Goal: Task Accomplishment & Management: Use online tool/utility

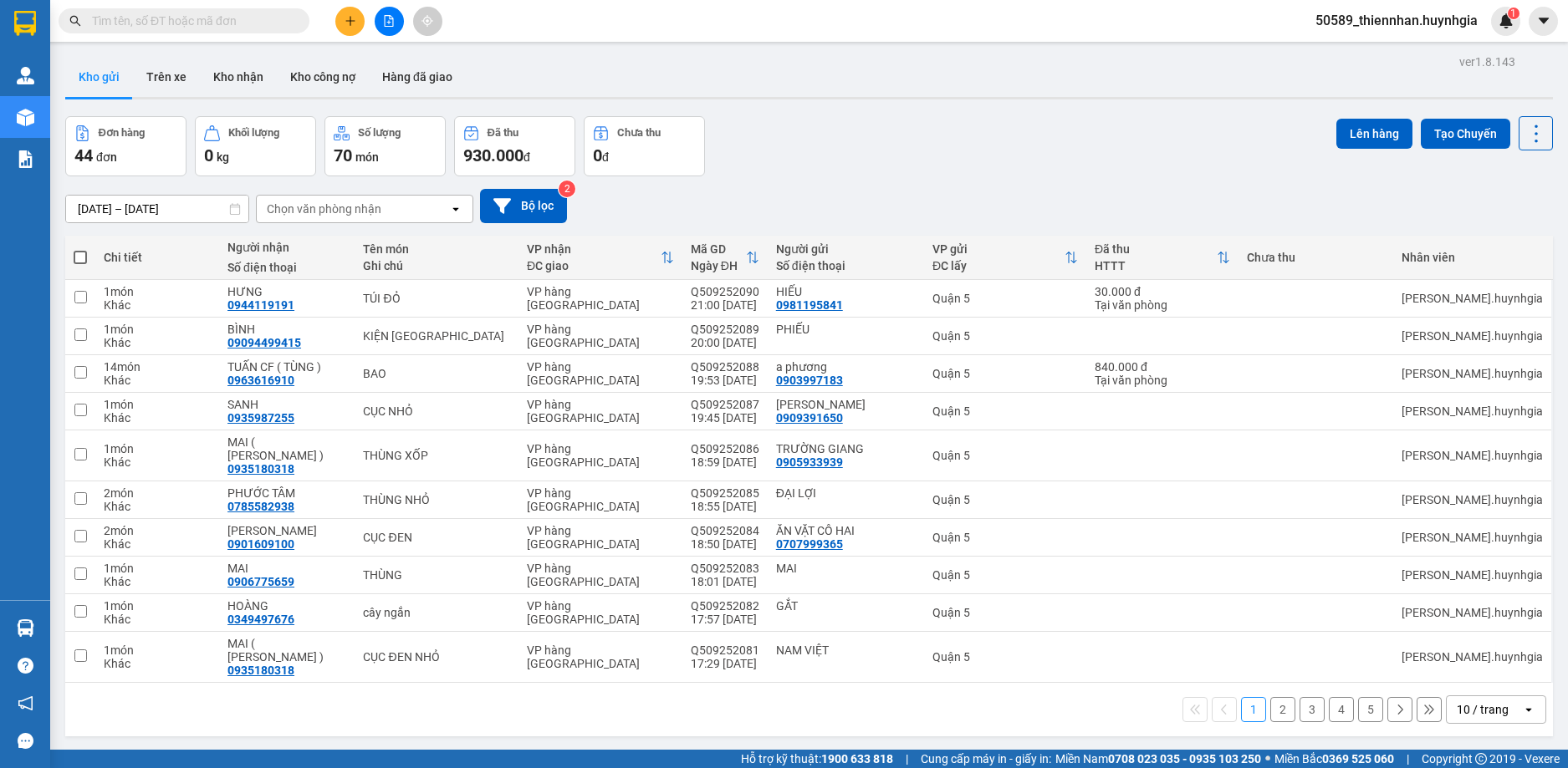
click at [1376, 18] on span "50589_thiennhan.huynhgia" at bounding box center [1396, 20] width 189 height 21
click at [1399, 41] on ul "Đăng xuất Đổi mật khẩu" at bounding box center [1395, 66] width 191 height 60
click at [1401, 48] on span "Đăng xuất" at bounding box center [1403, 51] width 154 height 19
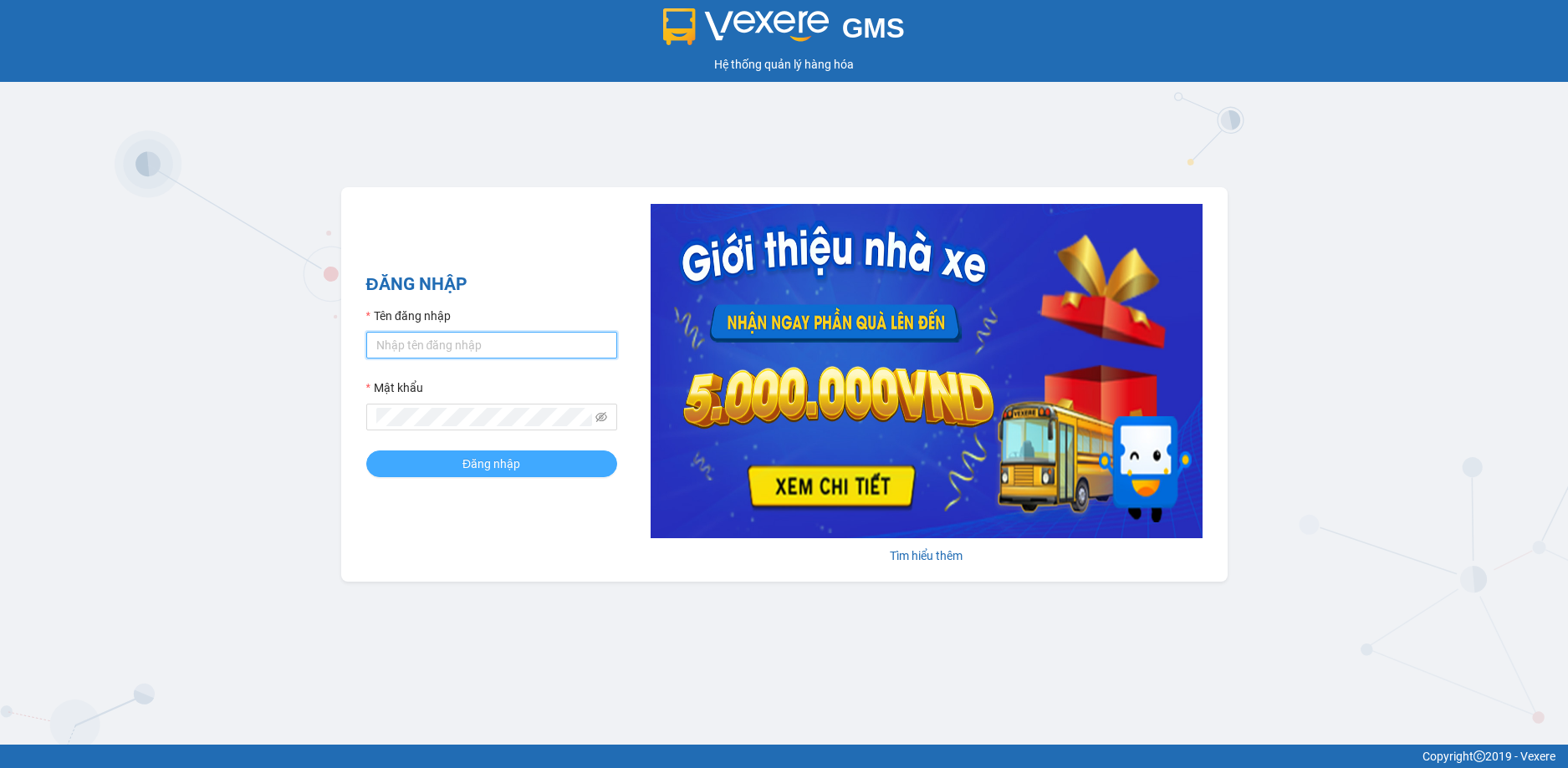
type input "thiennhan.huynhgia"
click at [503, 471] on span "Đăng nhập" at bounding box center [491, 463] width 58 height 19
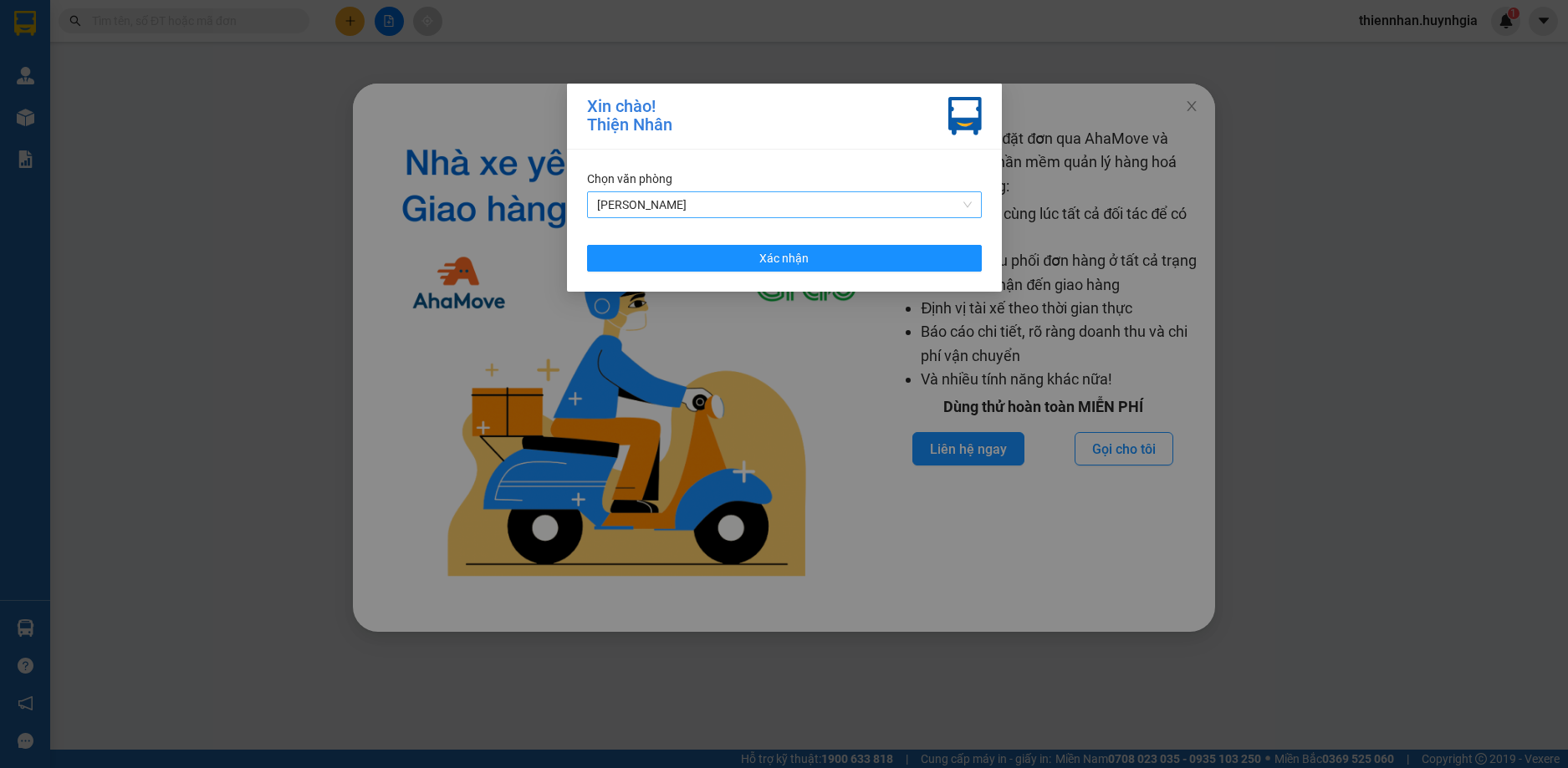
click at [876, 202] on span "[PERSON_NAME]" at bounding box center [784, 205] width 375 height 25
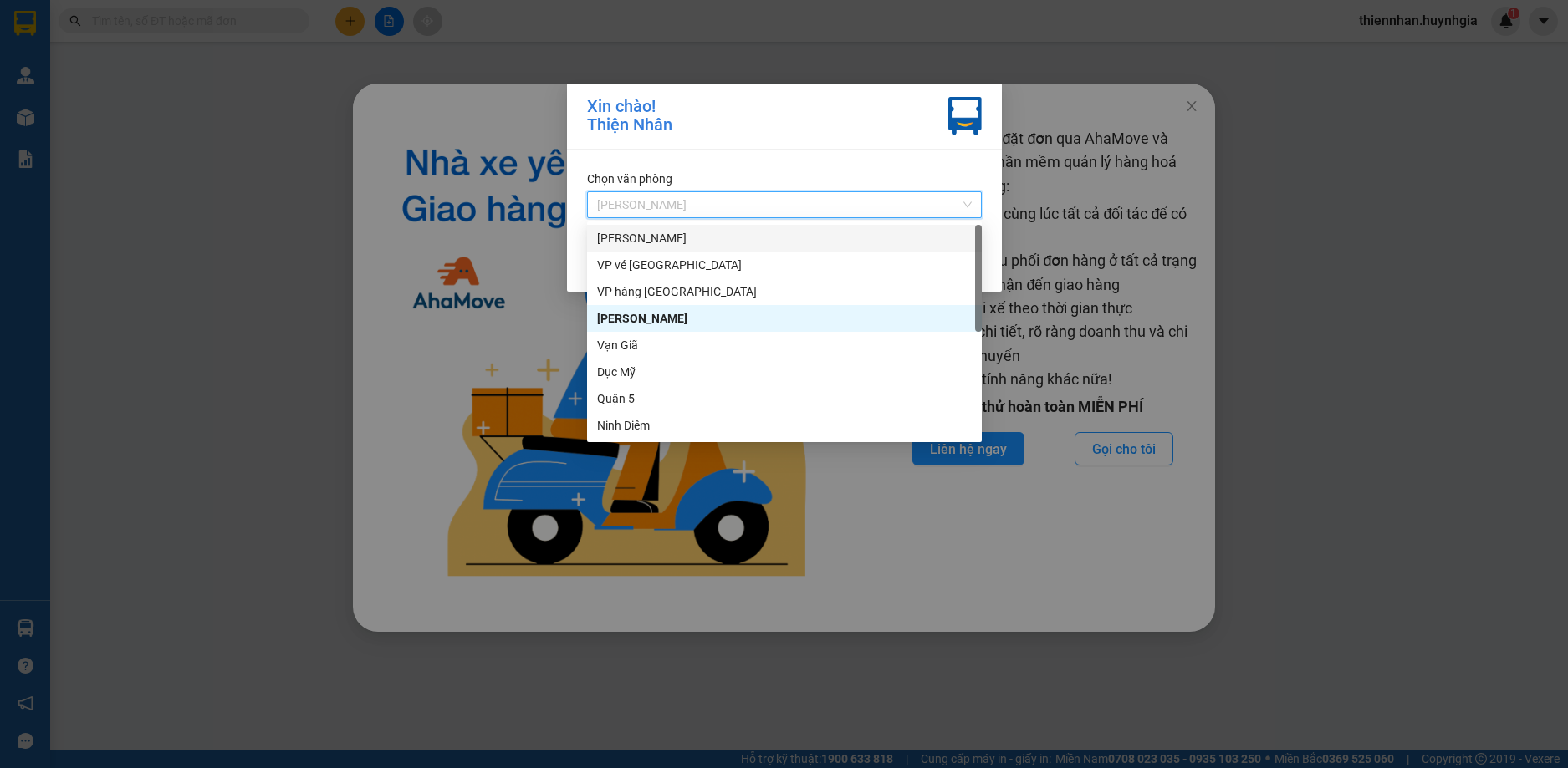
click at [647, 236] on div "[PERSON_NAME]" at bounding box center [784, 238] width 375 height 19
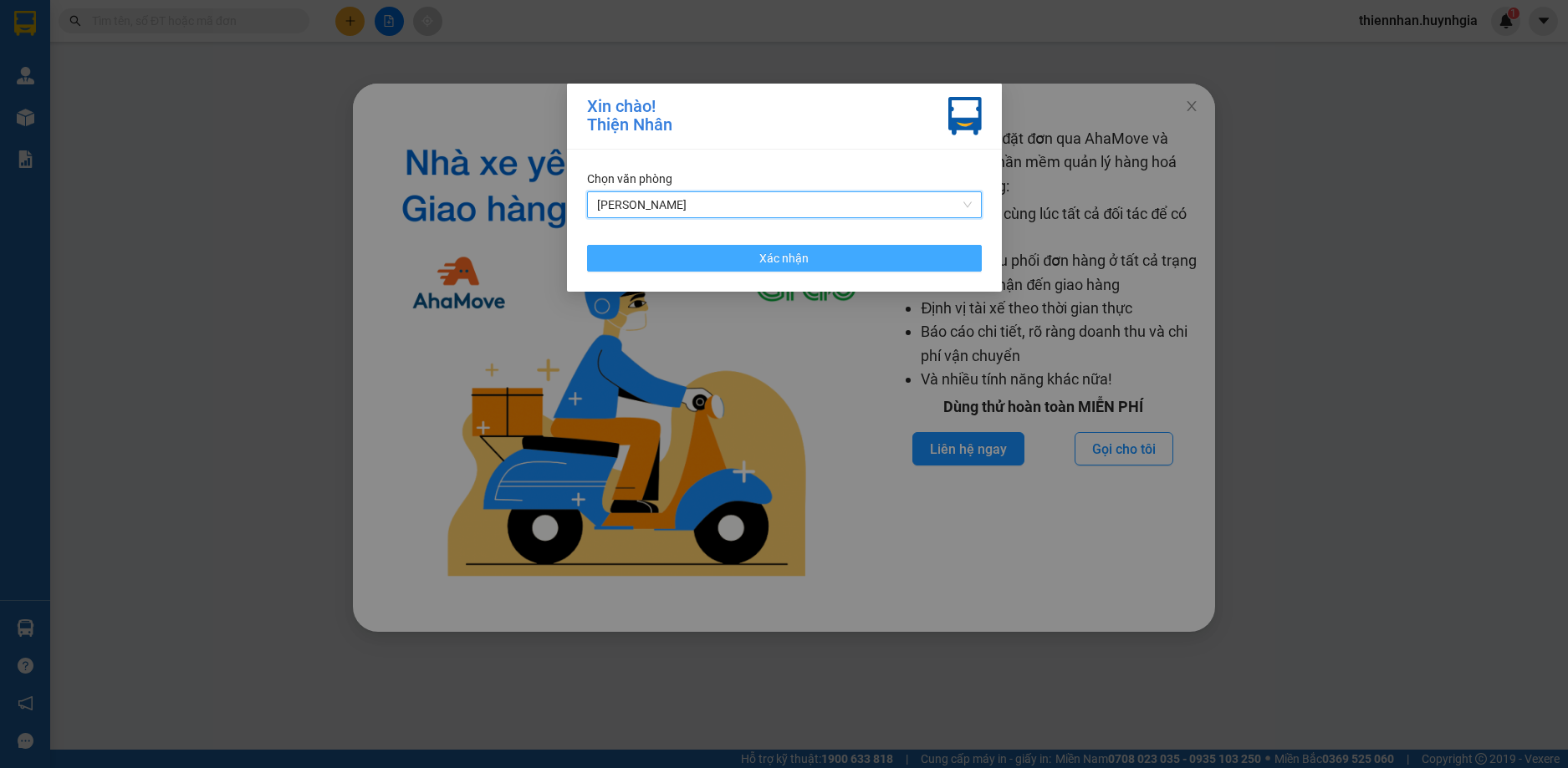
click at [668, 265] on button "Xác nhận" at bounding box center [784, 258] width 394 height 27
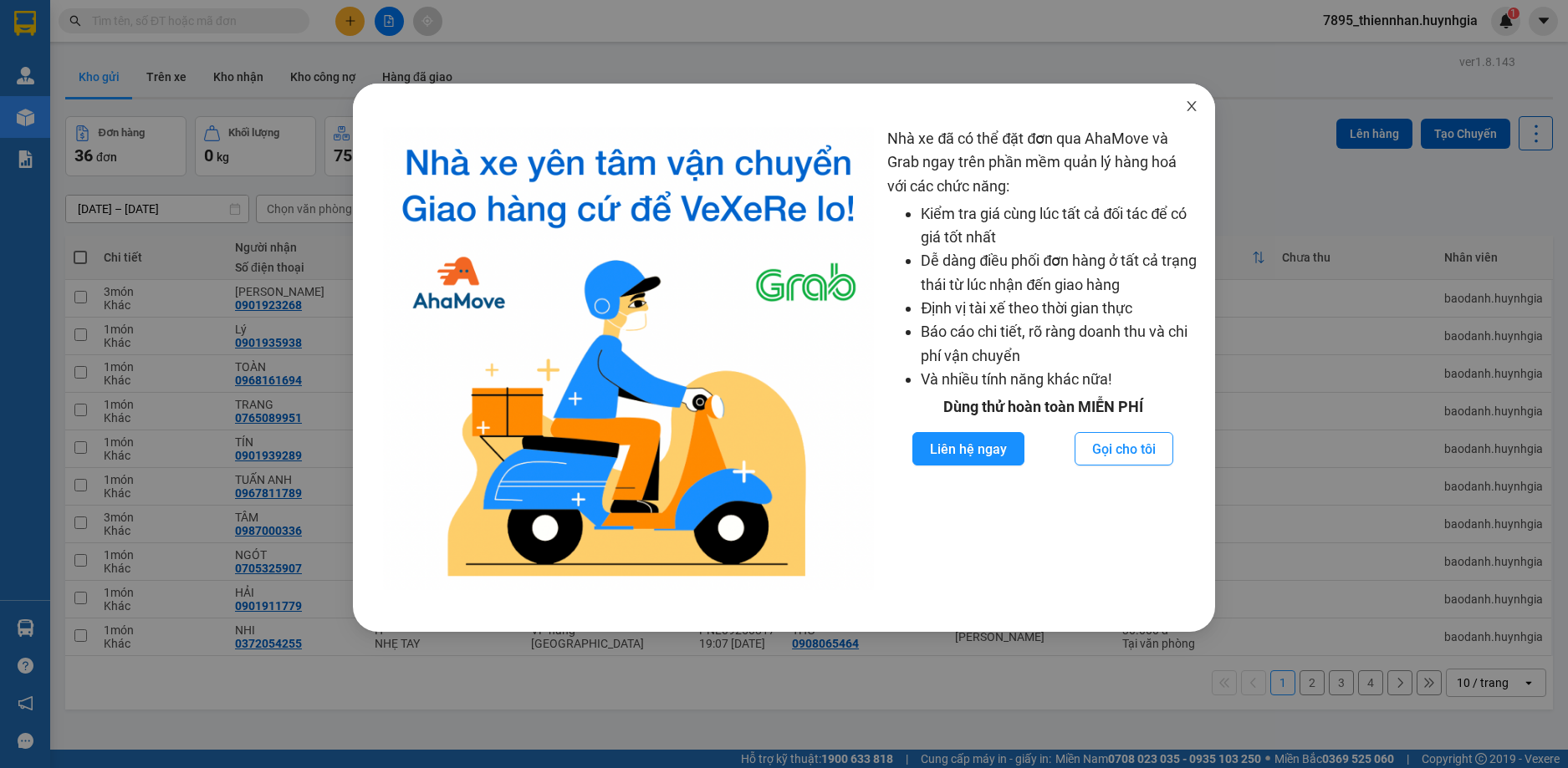
click at [1189, 103] on icon "close" at bounding box center [1191, 106] width 13 height 13
